Goal: Check status: Check status

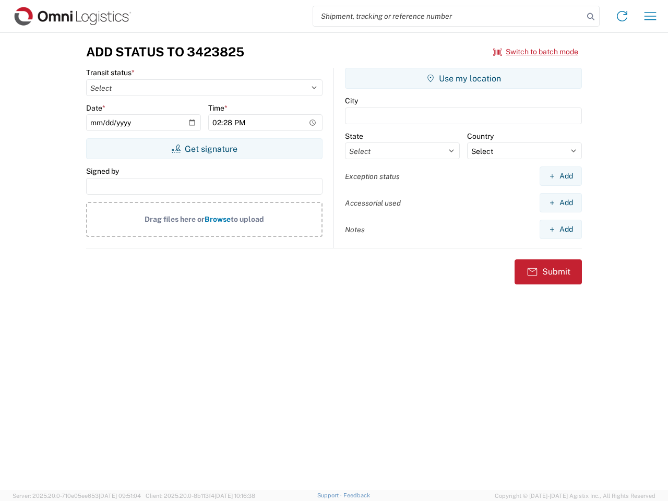
click at [448, 16] on input "search" at bounding box center [448, 16] width 270 height 20
click at [590, 17] on icon at bounding box center [590, 16] width 15 height 15
click at [622, 16] on icon at bounding box center [621, 16] width 17 height 17
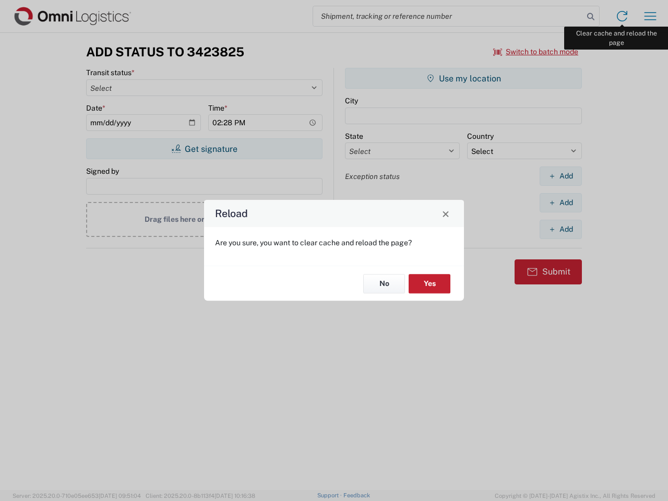
click at [650, 16] on div "Reload Are you sure, you want to clear cache and reload the page? No Yes" at bounding box center [334, 250] width 668 height 501
click at [536, 52] on div "Reload Are you sure, you want to clear cache and reload the page? No Yes" at bounding box center [334, 250] width 668 height 501
click at [204, 149] on div "Reload Are you sure, you want to clear cache and reload the page? No Yes" at bounding box center [334, 250] width 668 height 501
click at [463, 78] on div "Reload Are you sure, you want to clear cache and reload the page? No Yes" at bounding box center [334, 250] width 668 height 501
click at [560, 176] on div "Reload Are you sure, you want to clear cache and reload the page? No Yes" at bounding box center [334, 250] width 668 height 501
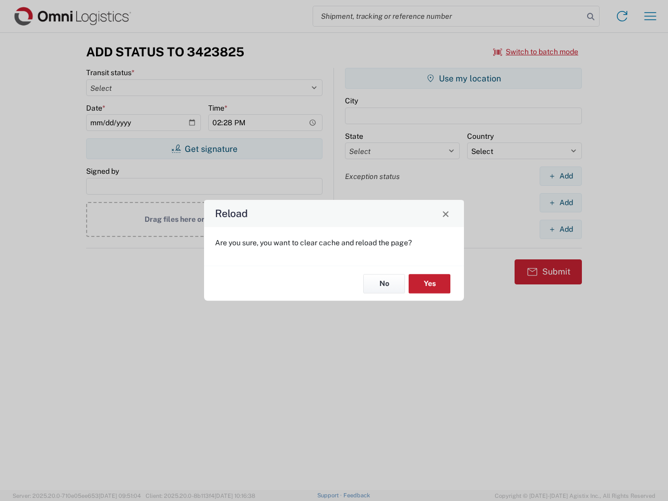
click at [560, 202] on div "Reload Are you sure, you want to clear cache and reload the page? No Yes" at bounding box center [334, 250] width 668 height 501
click at [560, 229] on div "Reload Are you sure, you want to clear cache and reload the page? No Yes" at bounding box center [334, 250] width 668 height 501
